Goal: Transaction & Acquisition: Purchase product/service

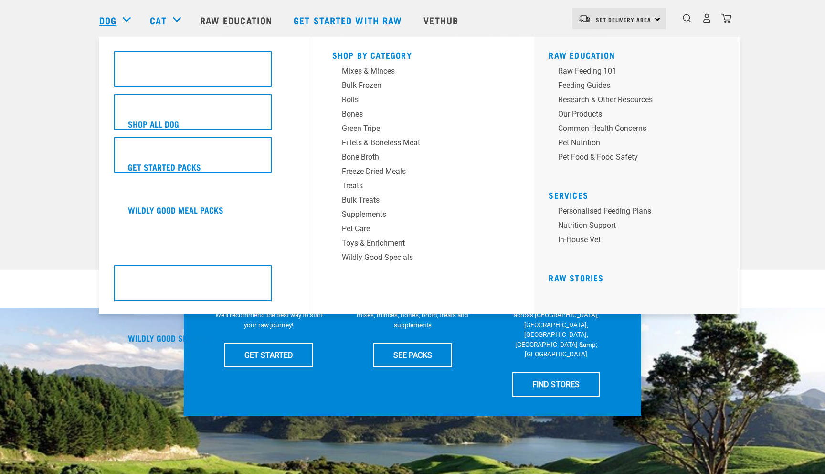
click at [109, 21] on link "Dog" at bounding box center [107, 20] width 17 height 14
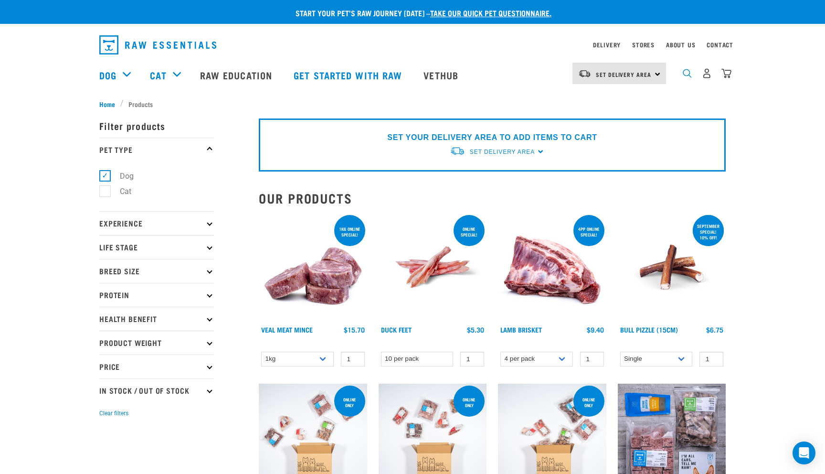
click at [687, 72] on img "dropdown navigation" at bounding box center [687, 73] width 9 height 9
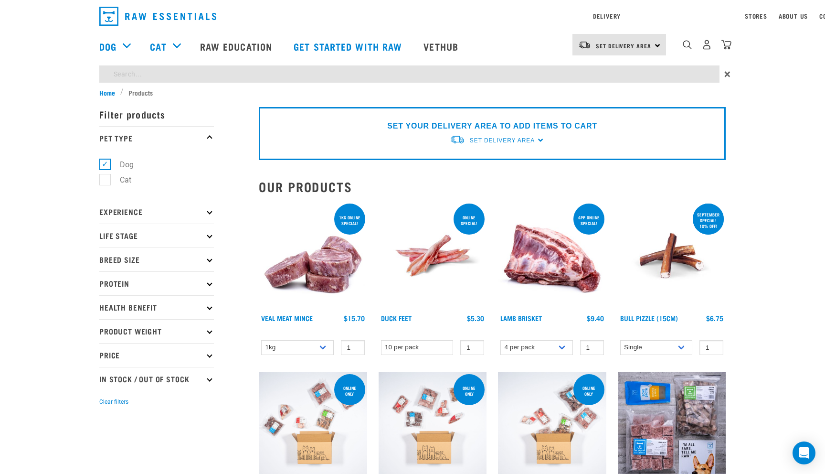
type input "supplement"
click at [163, 72] on input "supplement" at bounding box center [409, 73] width 620 height 17
click at [129, 46] on div "Delivery Stores About Us Contact Set Delivery Area" at bounding box center [412, 43] width 825 height 87
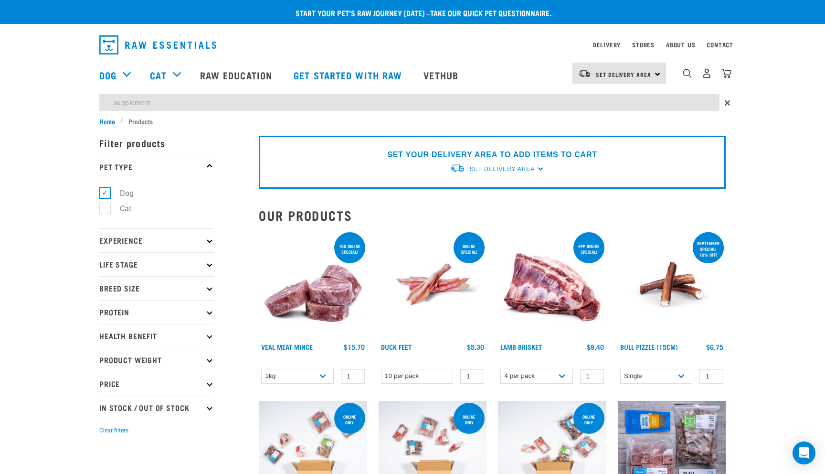
click at [129, 46] on img "dropdown navigation" at bounding box center [157, 44] width 117 height 19
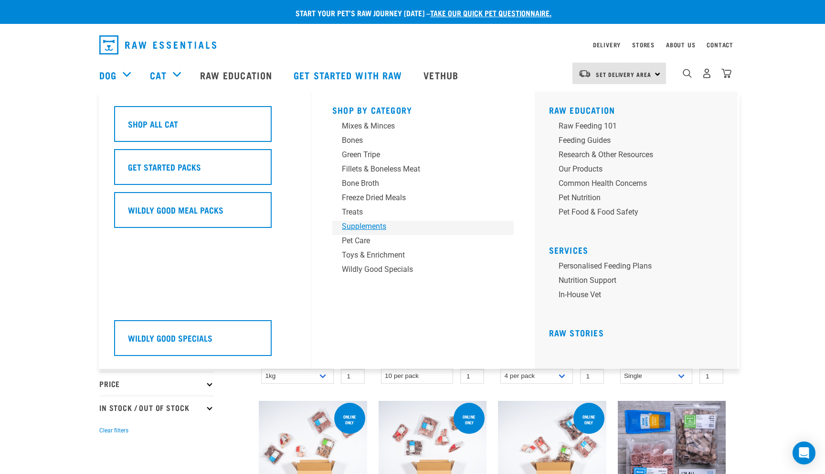
click at [369, 224] on div "Supplements" at bounding box center [416, 226] width 149 height 11
click at [369, 225] on div "Supplements" at bounding box center [416, 226] width 149 height 11
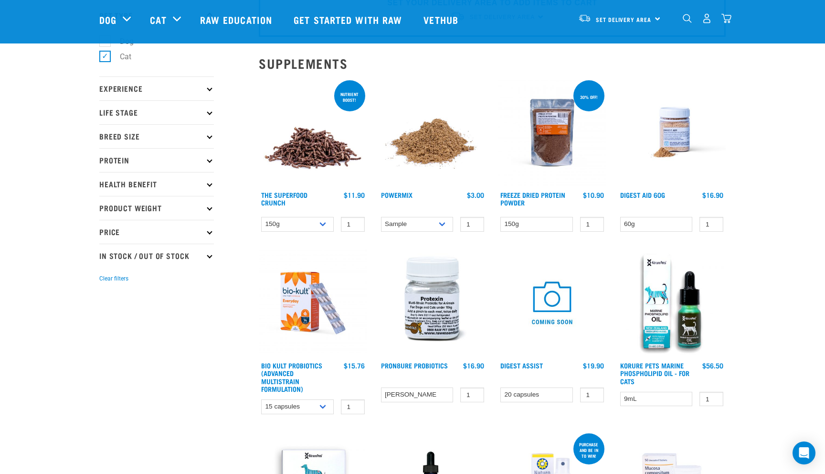
scroll to position [57, 0]
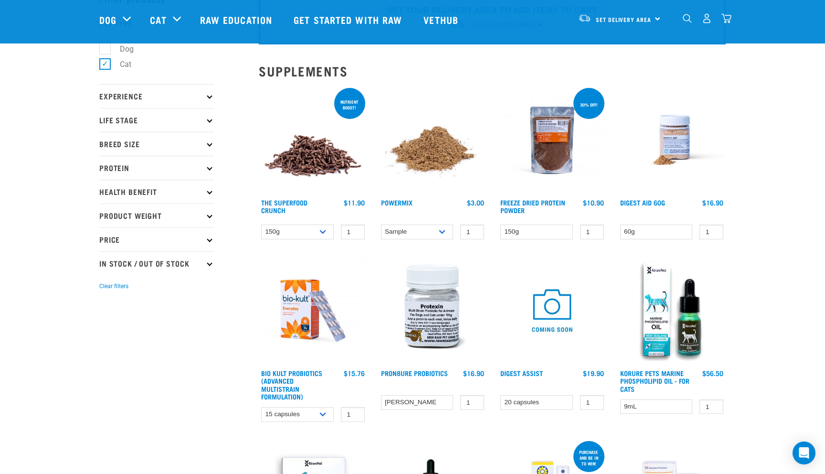
click at [672, 155] on img at bounding box center [672, 140] width 108 height 108
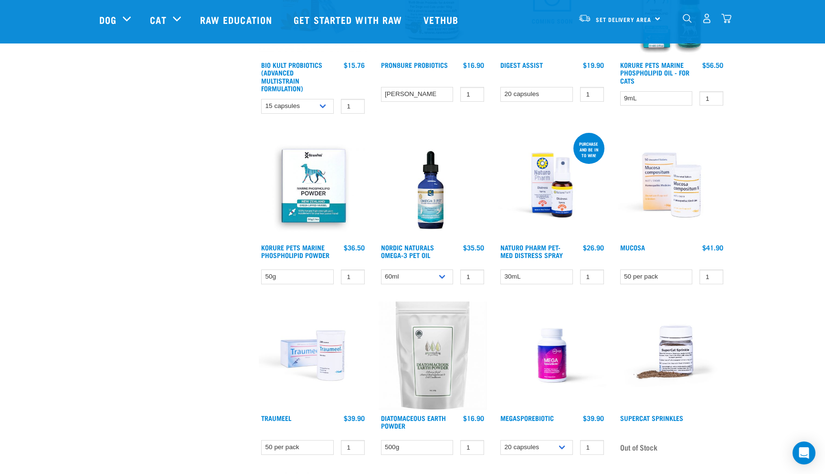
scroll to position [349, 0]
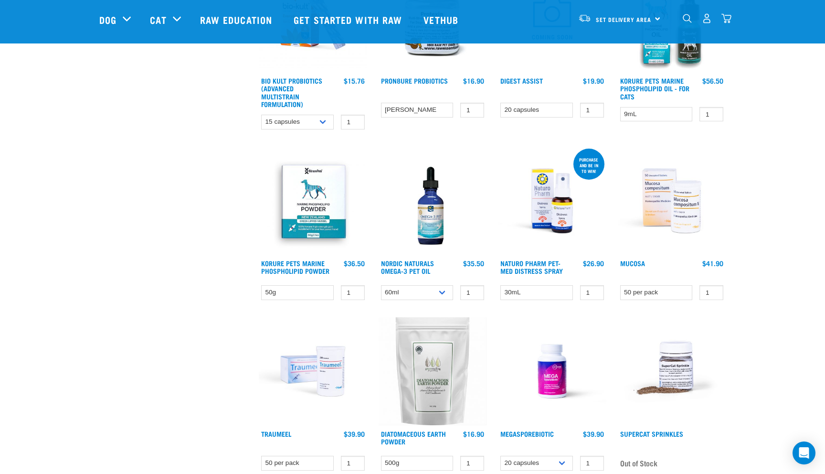
click at [671, 203] on img at bounding box center [672, 201] width 108 height 108
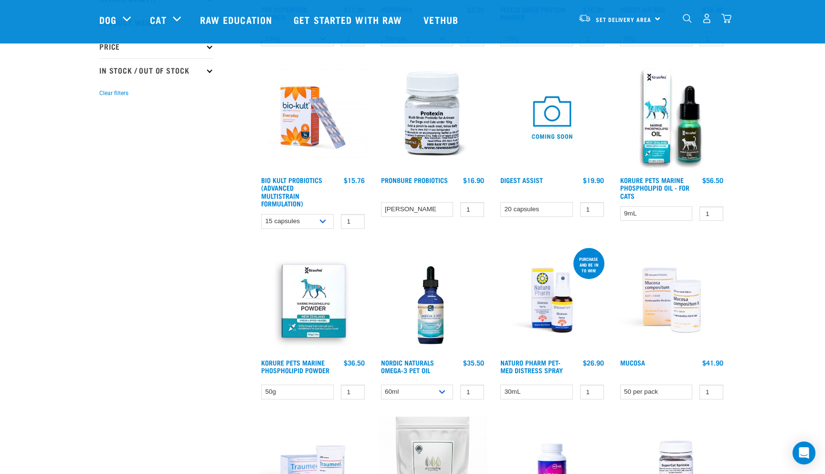
scroll to position [249, 0]
click at [549, 131] on img at bounding box center [552, 118] width 108 height 108
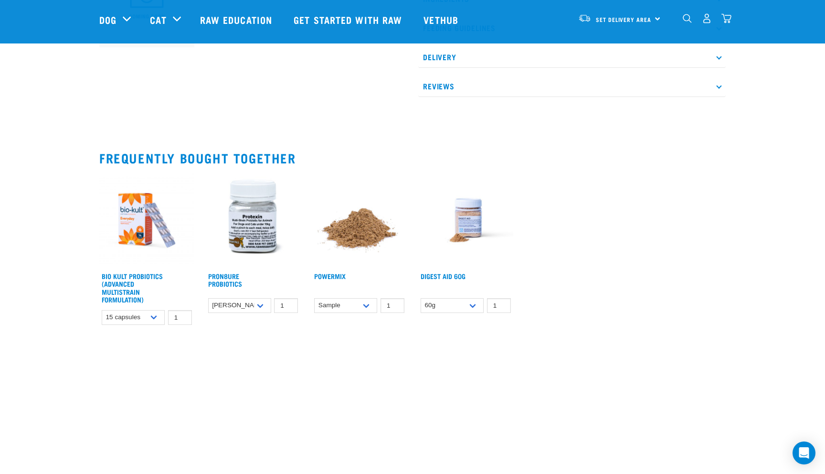
scroll to position [439, 0]
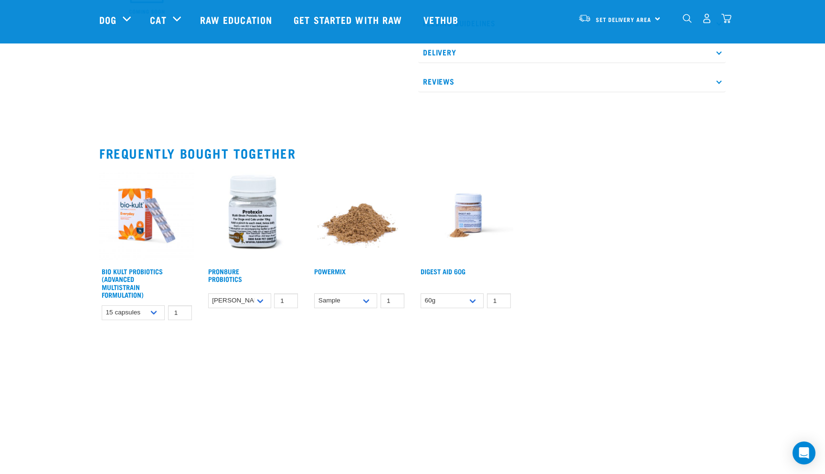
click at [359, 231] on img at bounding box center [359, 215] width 95 height 95
